Goal: Information Seeking & Learning: Learn about a topic

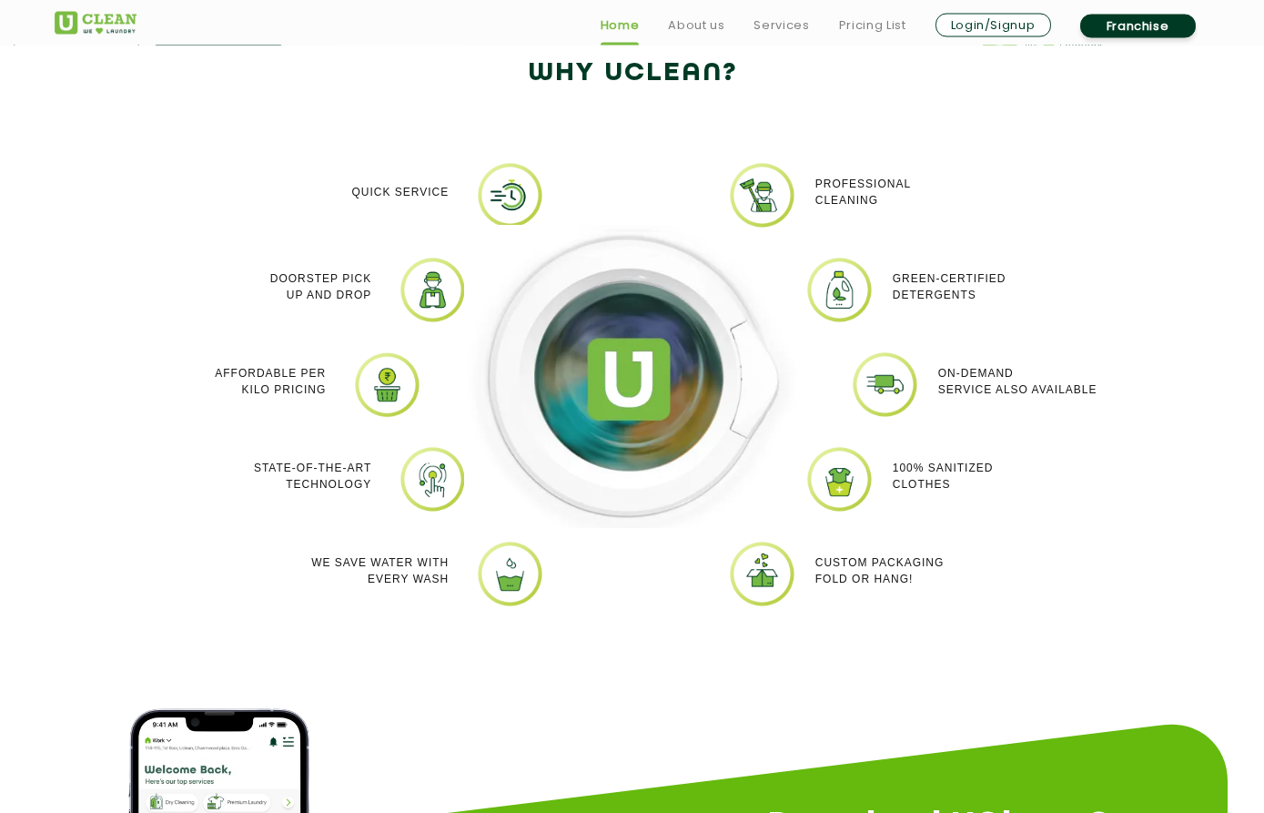
scroll to position [1527, 0]
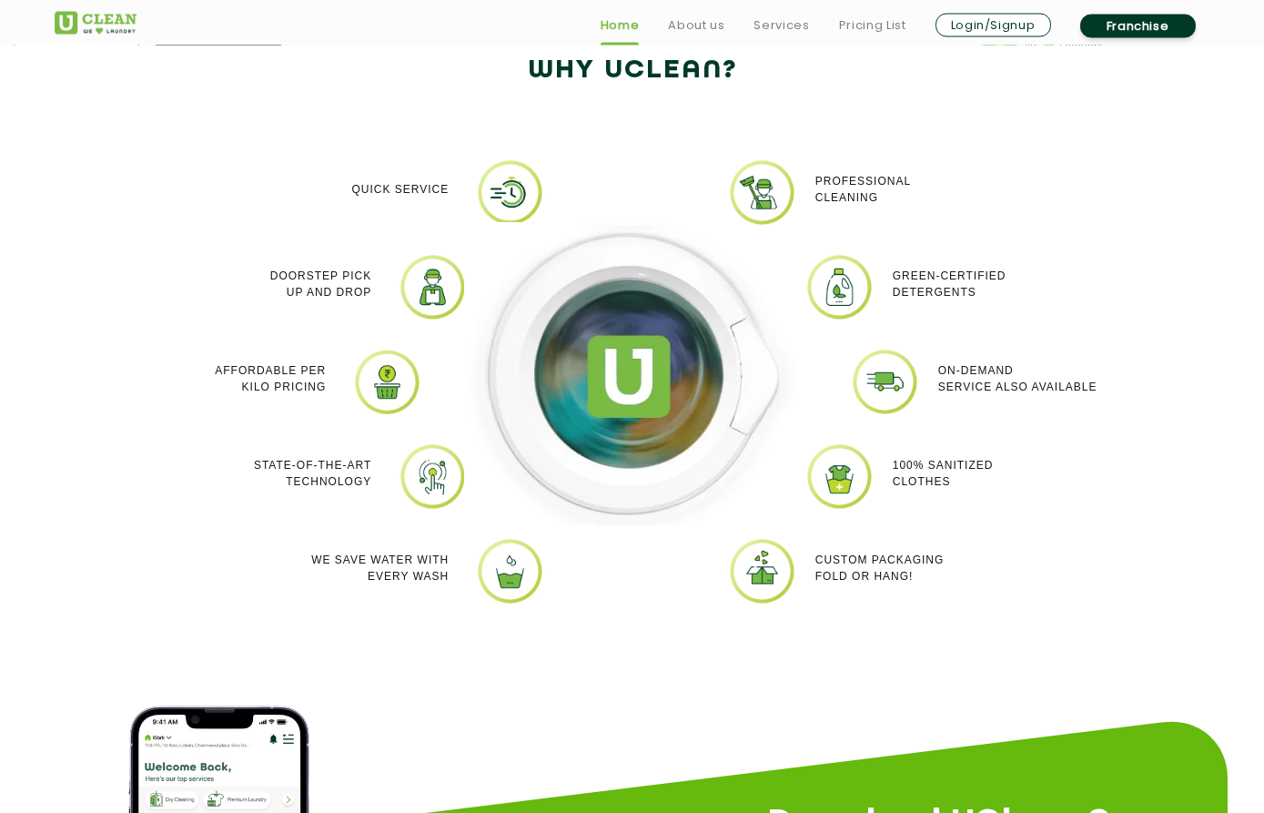
click at [785, 30] on link "Services" at bounding box center [782, 26] width 56 height 22
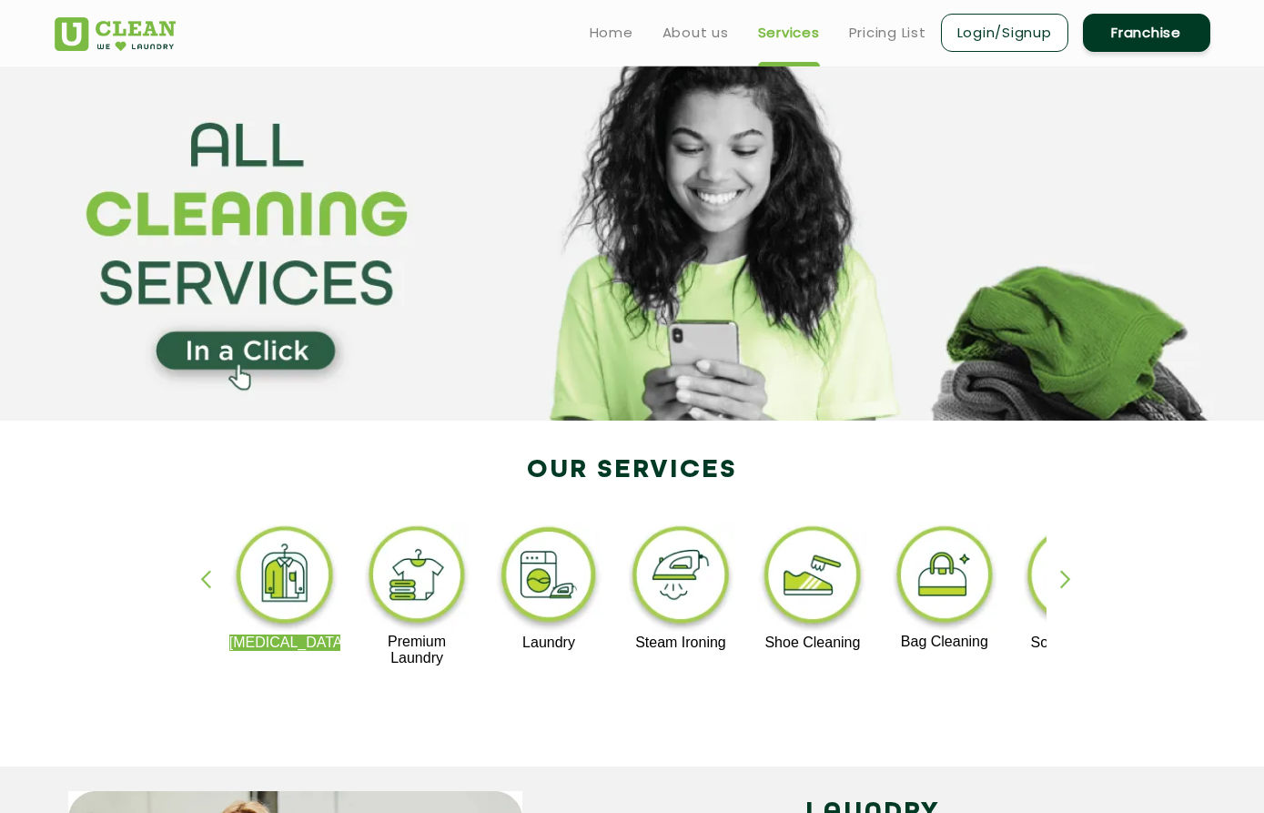
click at [833, 591] on img at bounding box center [813, 577] width 112 height 113
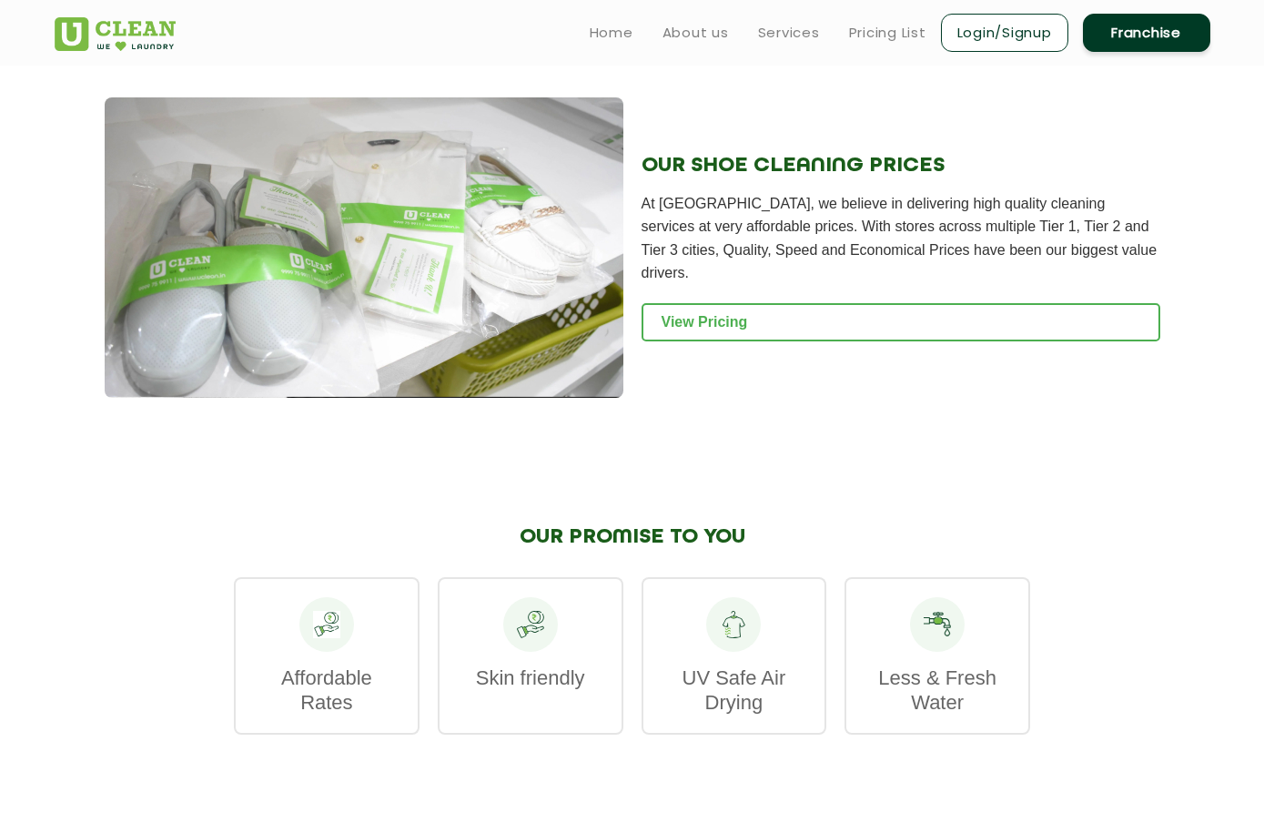
scroll to position [1720, 0]
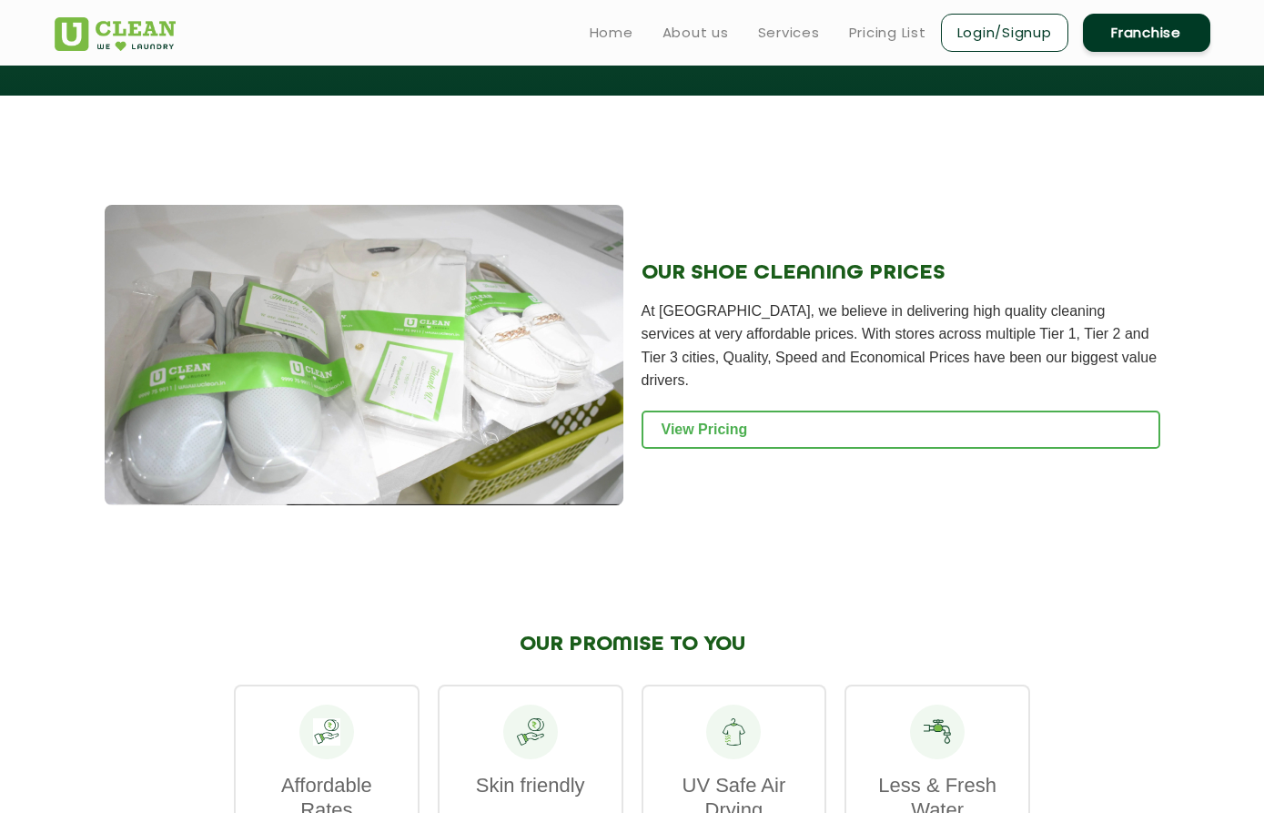
click at [1012, 435] on link "View Pricing" at bounding box center [901, 429] width 519 height 38
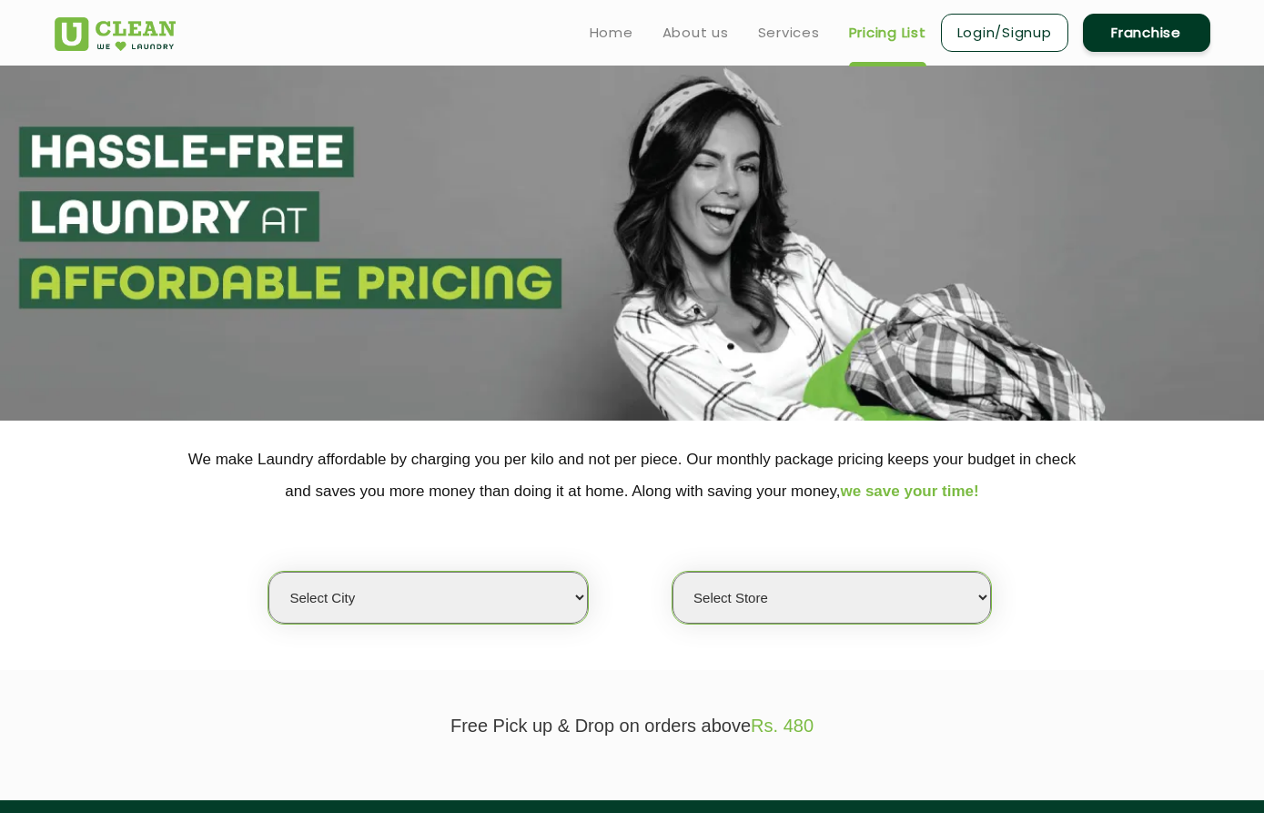
click at [358, 573] on select "Select city Aalo Agartala Agra Ahmedabad Akola Aligarh Alwar - UClean Select Am…" at bounding box center [427, 598] width 319 height 52
select select "17"
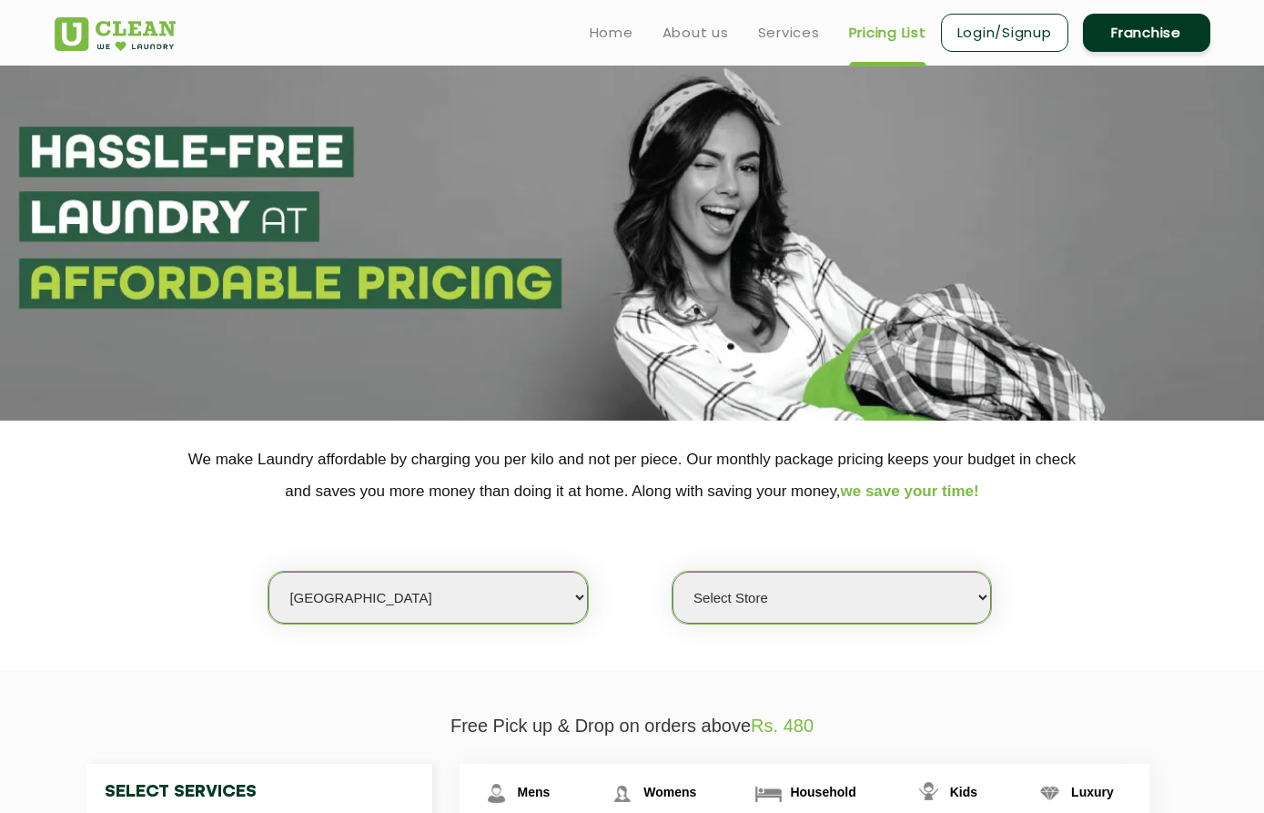
click at [707, 593] on select "Select Store UClean Green Field UClean Sector 21 C UClean Omaxe World Street UC…" at bounding box center [832, 598] width 319 height 52
select select "459"
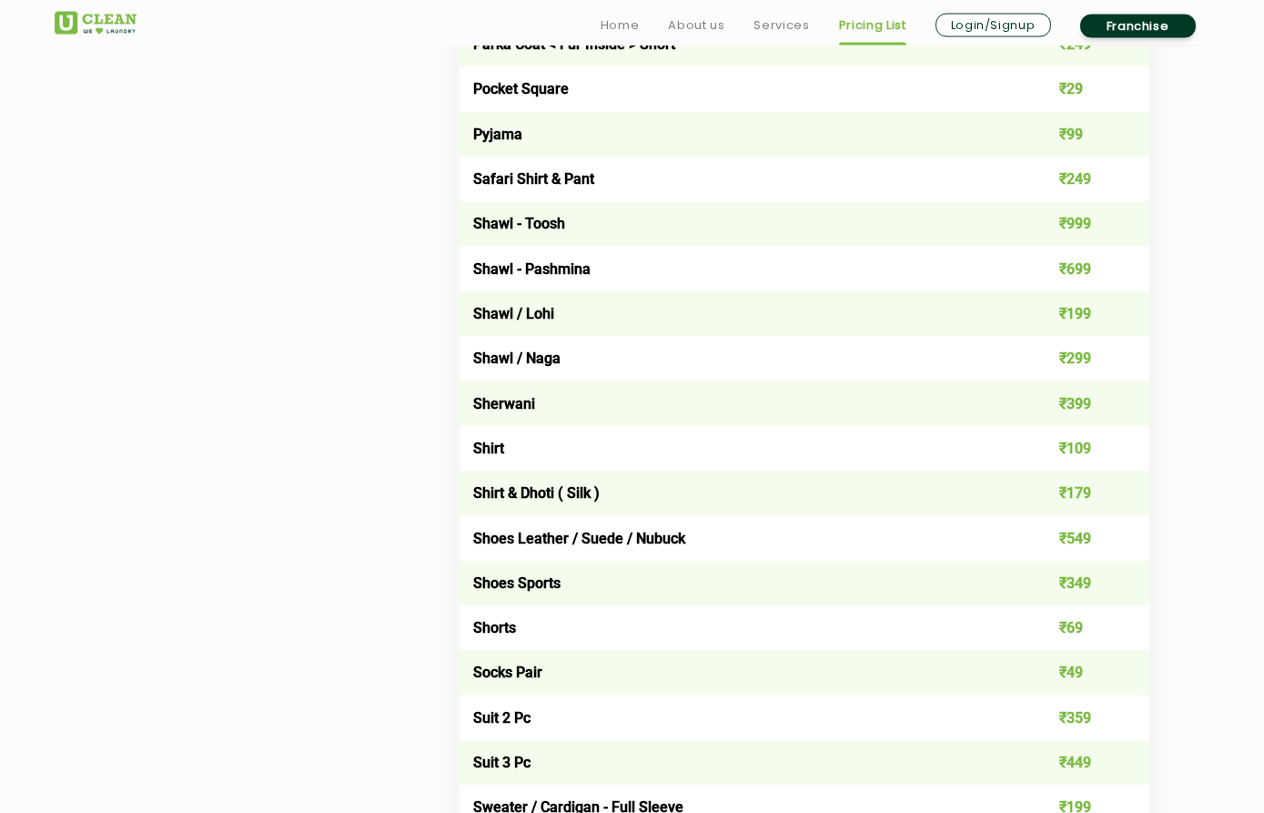
scroll to position [2346, 0]
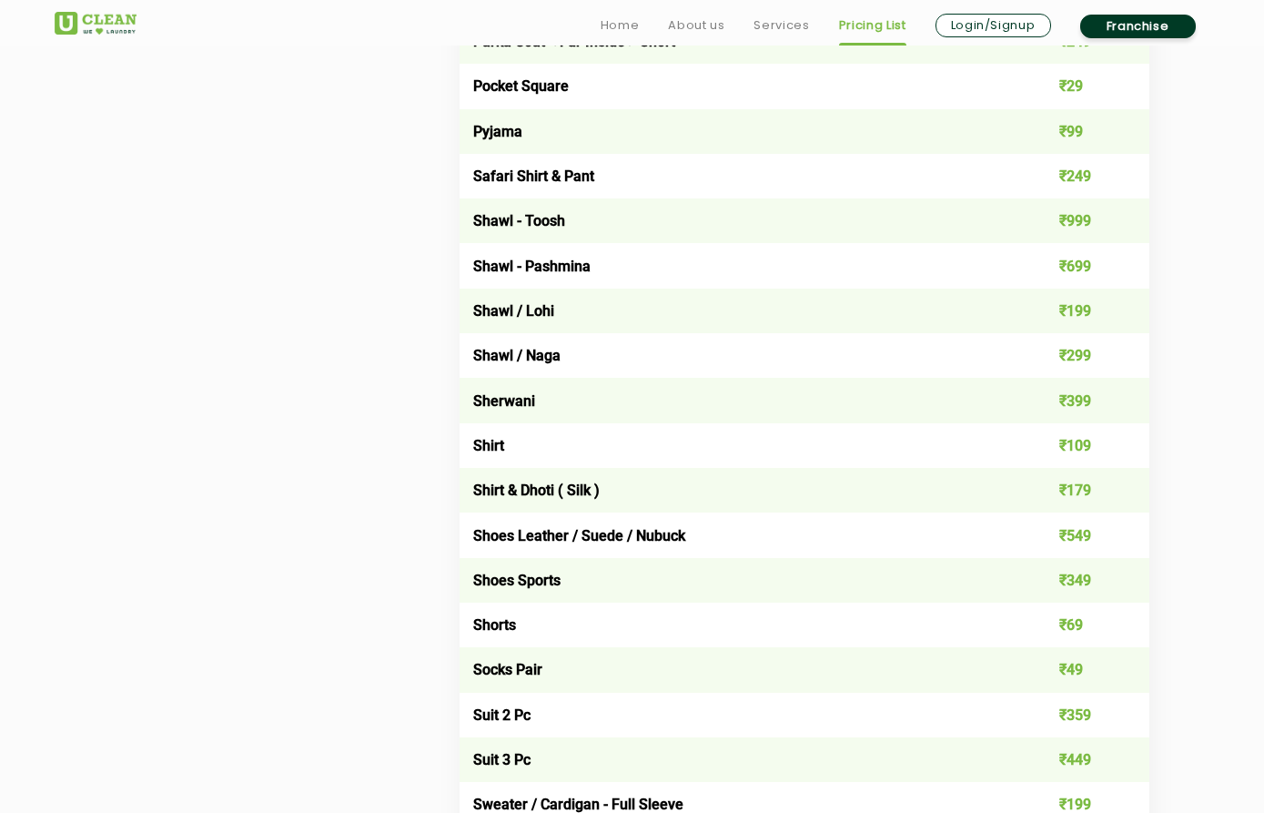
click at [702, 512] on td "Shoes Leather / Suede / Nubuck" at bounding box center [736, 534] width 552 height 45
click at [742, 512] on td "Shoes Leather / Suede / Nubuck" at bounding box center [736, 534] width 552 height 45
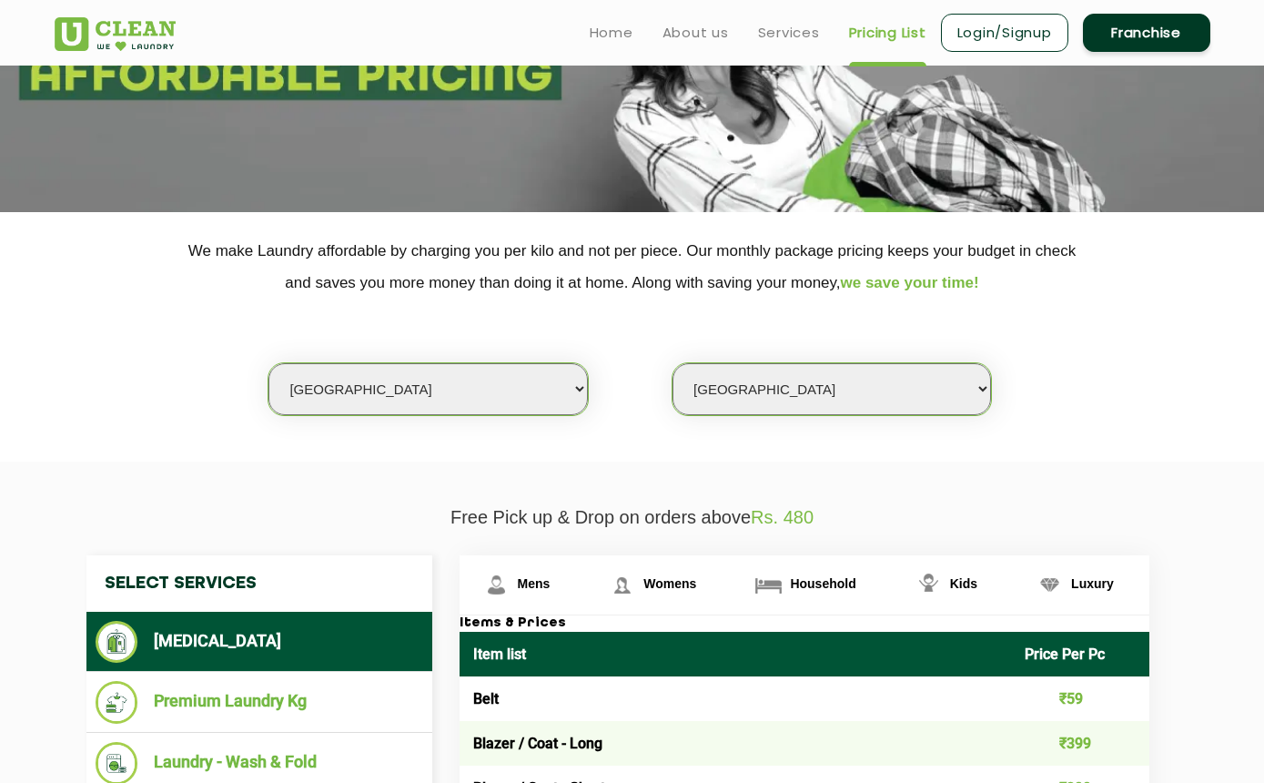
scroll to position [34, 0]
